Goal: Navigation & Orientation: Find specific page/section

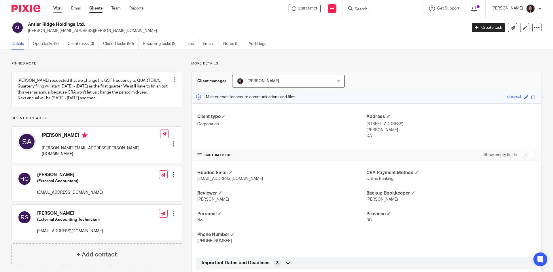
click at [57, 8] on link "Work" at bounding box center [57, 8] width 9 height 6
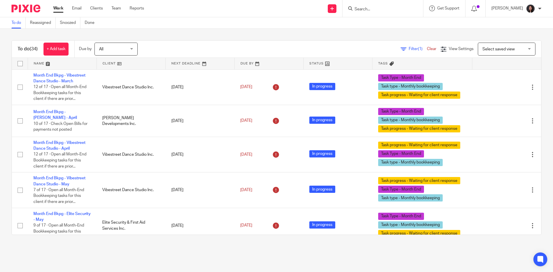
click at [141, 62] on link at bounding box center [131, 64] width 69 height 12
